Goal: Task Accomplishment & Management: Complete application form

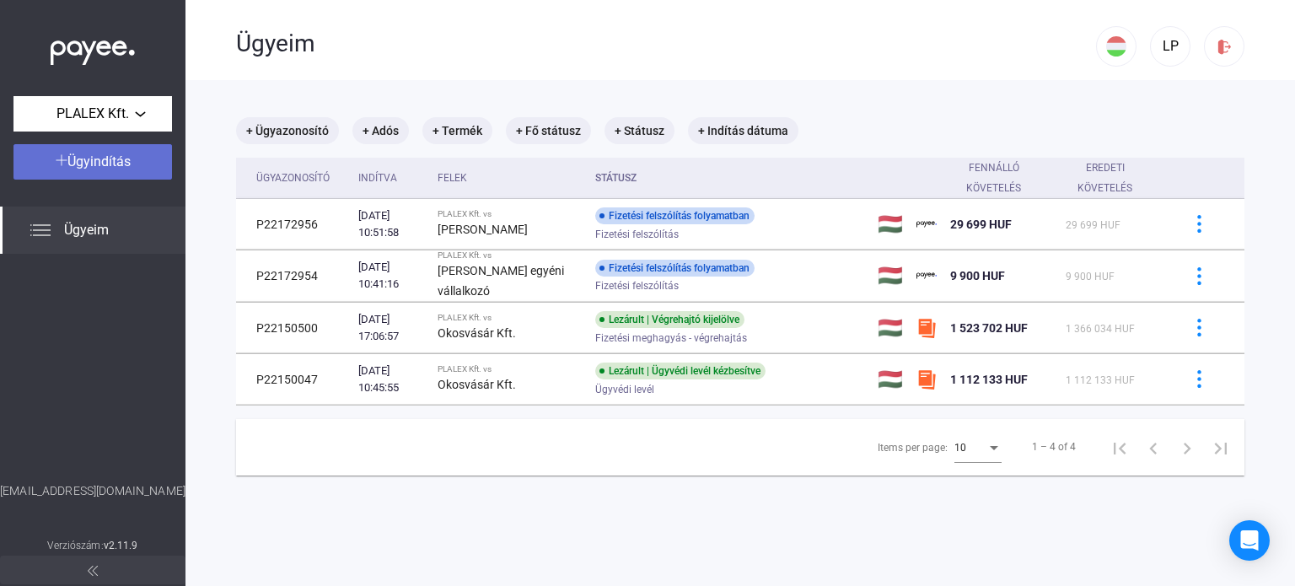
click at [107, 158] on span "Ügyindítás" at bounding box center [98, 161] width 63 height 16
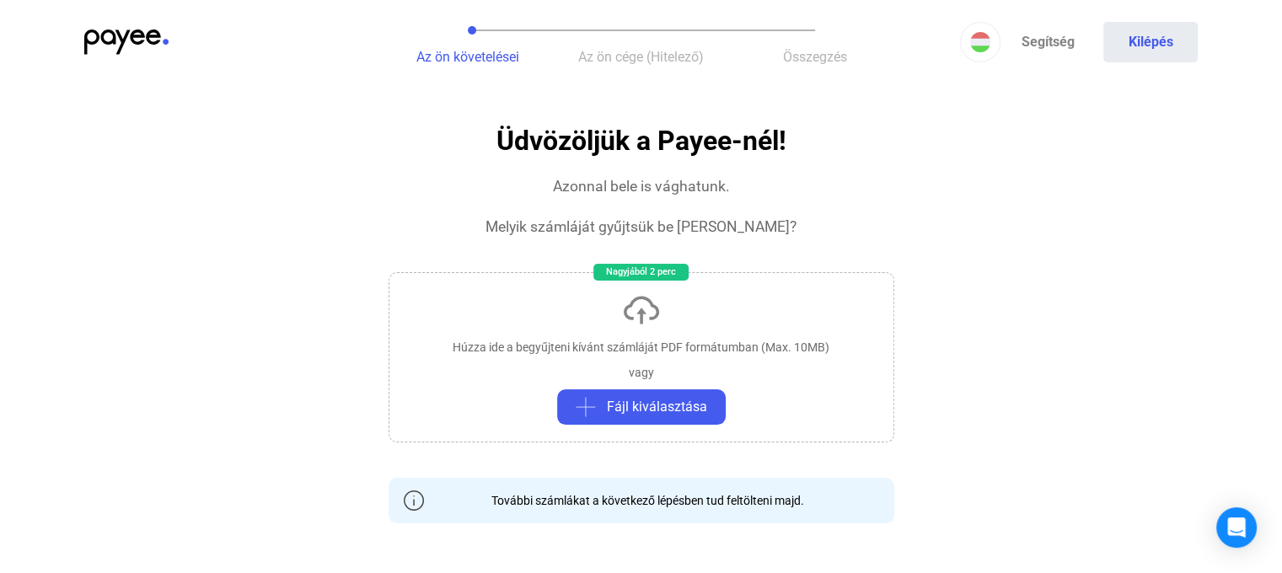
click at [675, 382] on div "Húzza ide a begyűjteni kívánt számláját PDF formátumban (Max. 10MB) vagy Fájl k…" at bounding box center [642, 357] width 506 height 170
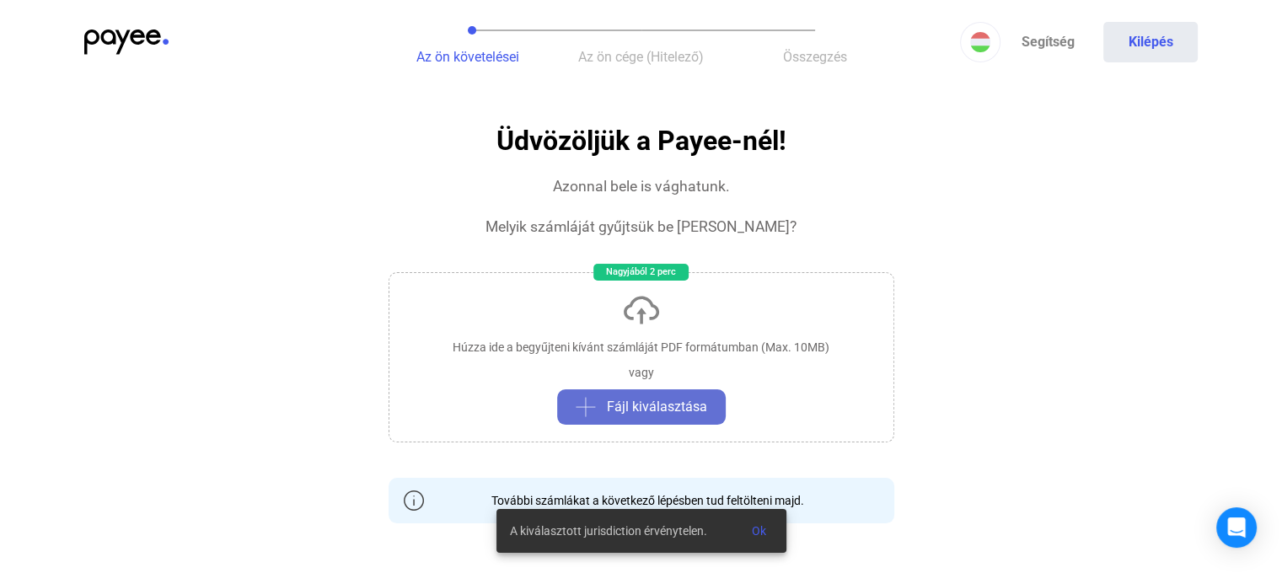
click at [669, 401] on span "Fájl kiválasztása" at bounding box center [657, 407] width 100 height 20
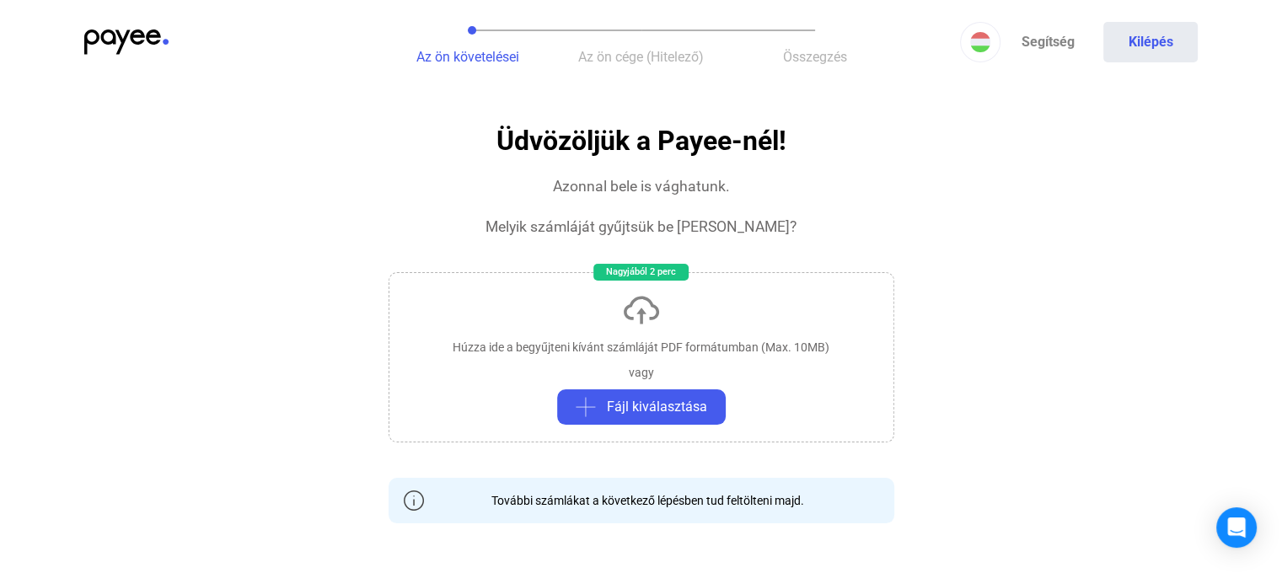
click at [113, 36] on img at bounding box center [126, 42] width 84 height 25
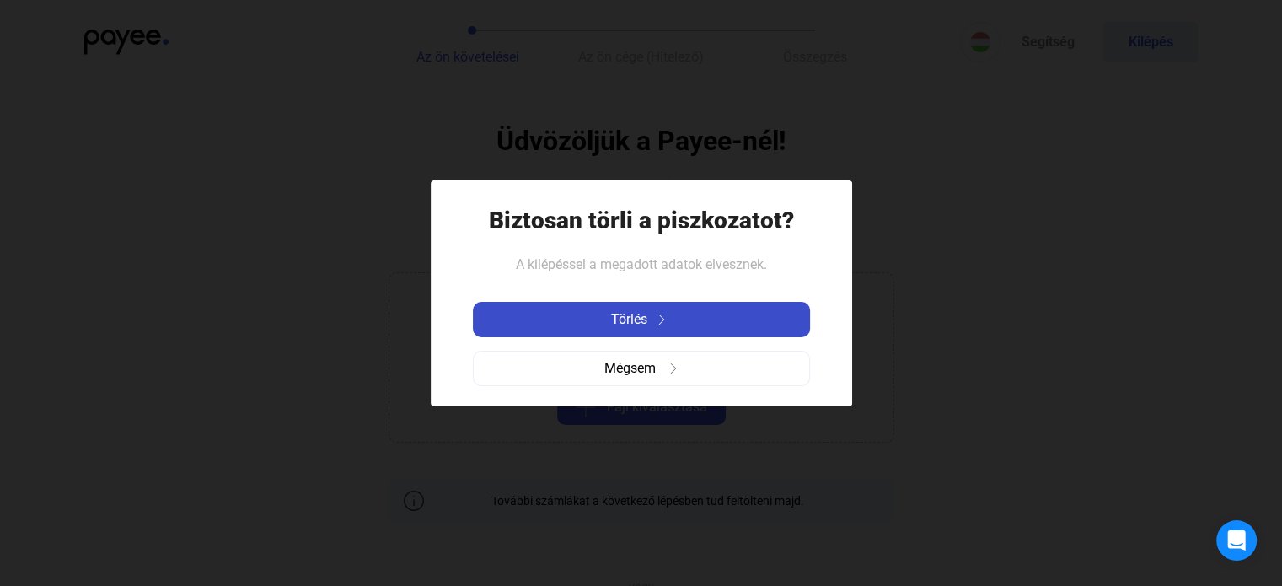
click at [638, 313] on span "Törlés" at bounding box center [629, 319] width 36 height 20
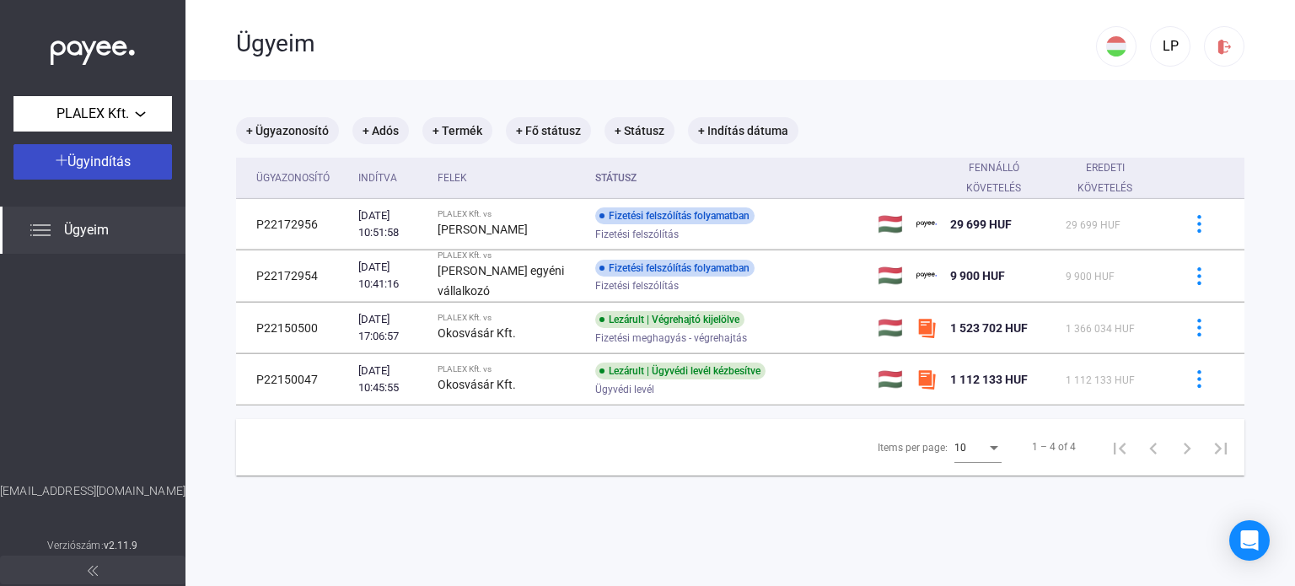
click at [104, 164] on span "Ügyindítás" at bounding box center [98, 161] width 63 height 16
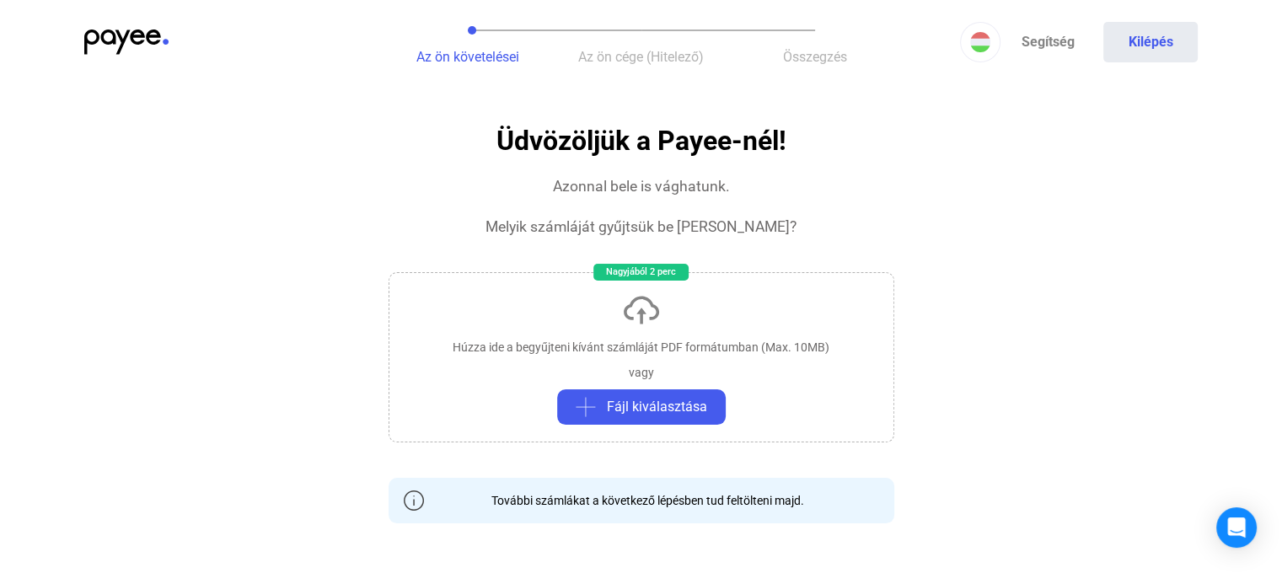
click at [668, 322] on div "Húzza ide a begyűjteni kívánt számláját PDF formátumban (Max. 10MB) vagy Fájl k…" at bounding box center [642, 357] width 506 height 170
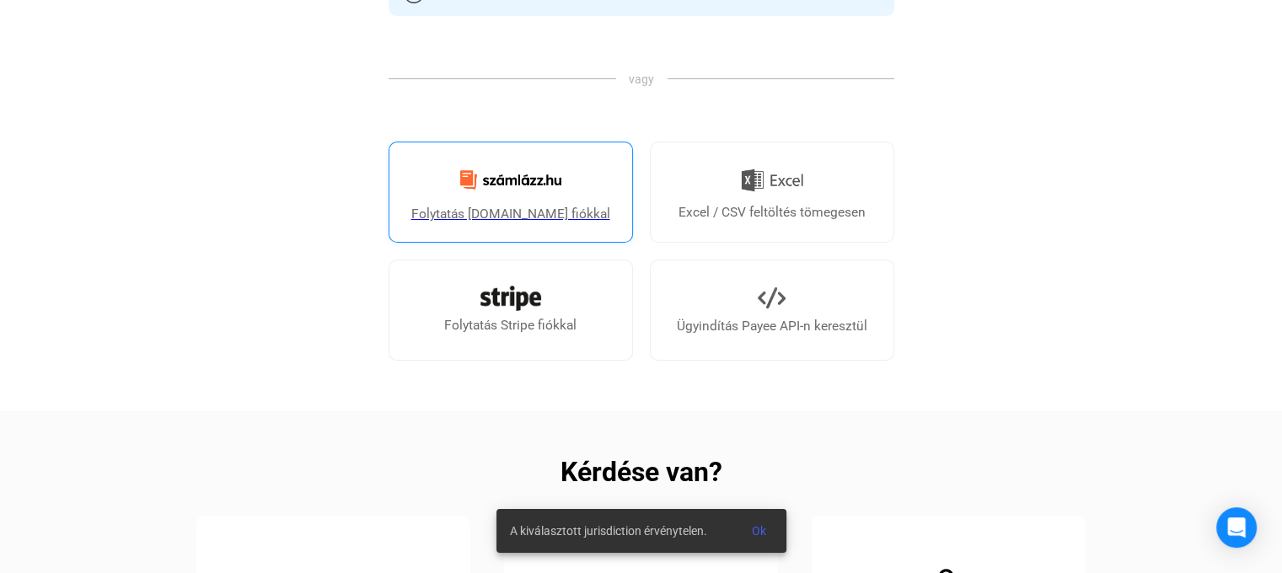
scroll to position [506, 0]
click at [557, 200] on img at bounding box center [510, 182] width 121 height 40
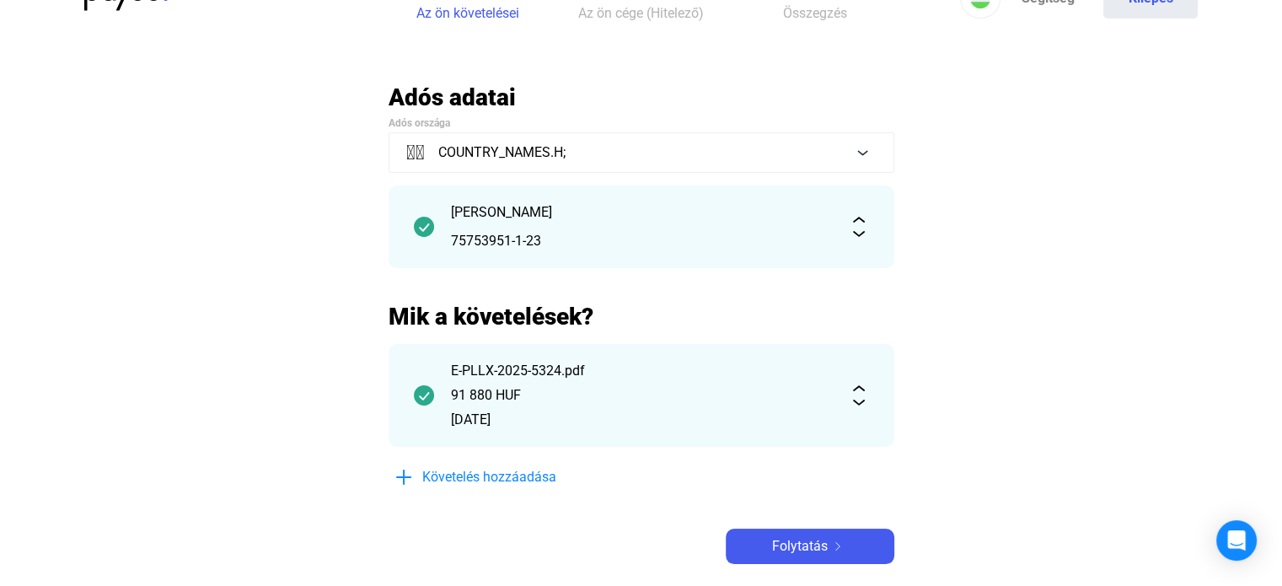
scroll to position [0, 0]
